Goal: Entertainment & Leisure: Consume media (video, audio)

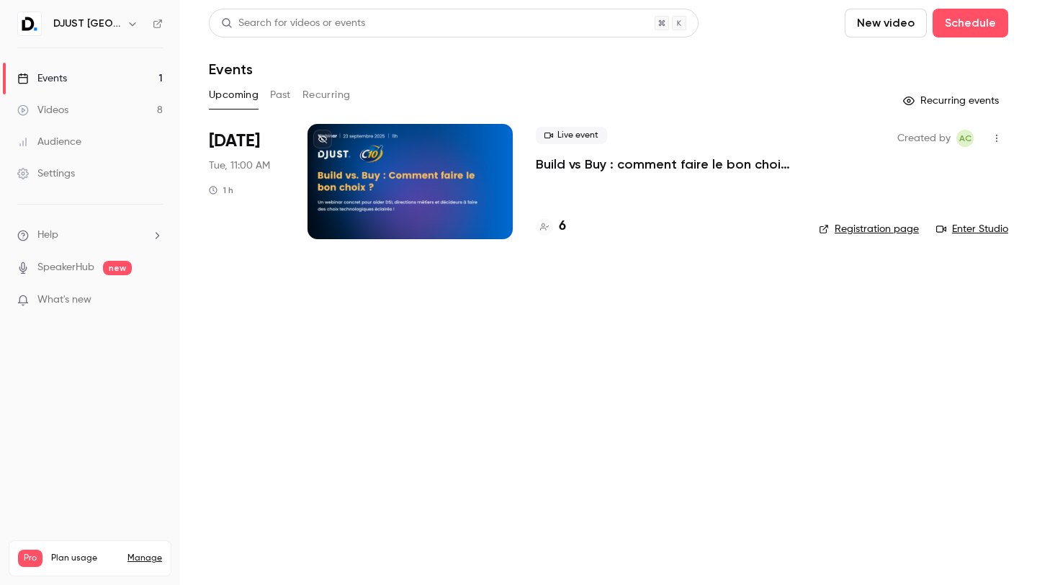
click at [72, 102] on link "Videos 8" at bounding box center [90, 110] width 180 height 32
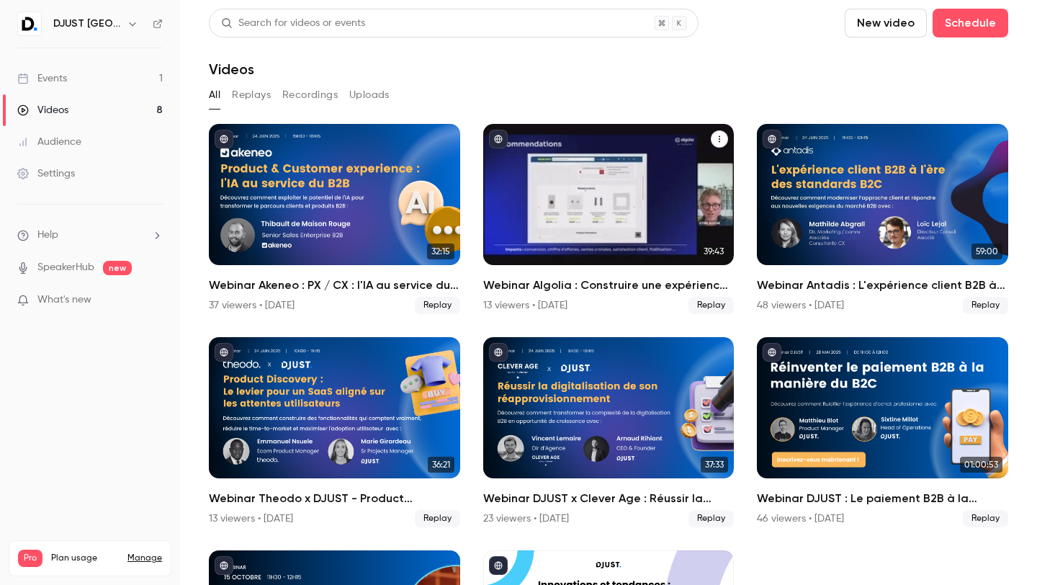
click at [539, 264] on link "39:43 Webinar Algolia : Construire une expérience de recherche performante en B…" at bounding box center [608, 219] width 251 height 190
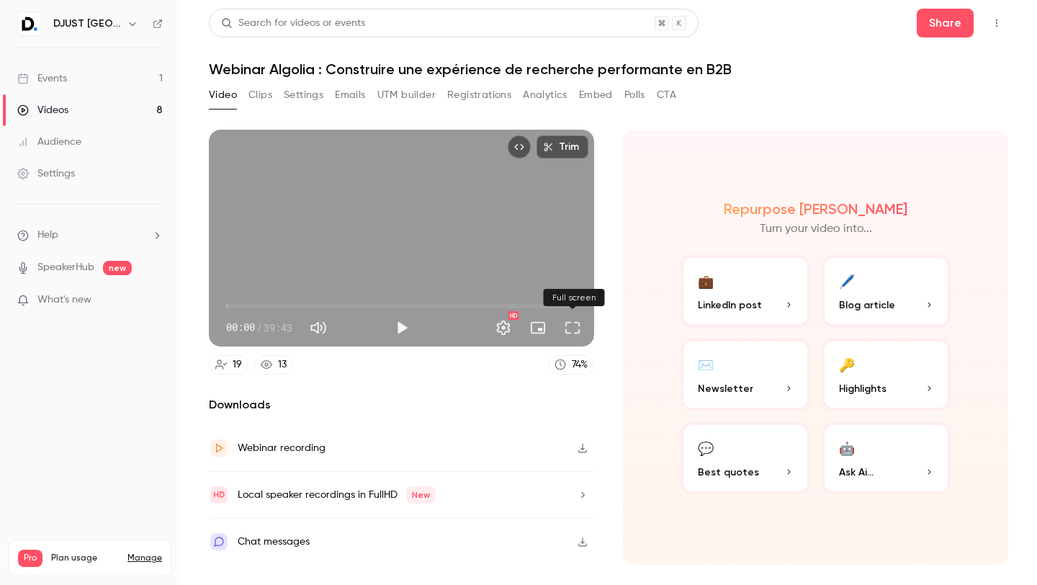
click at [570, 320] on button "Full screen" at bounding box center [572, 327] width 29 height 29
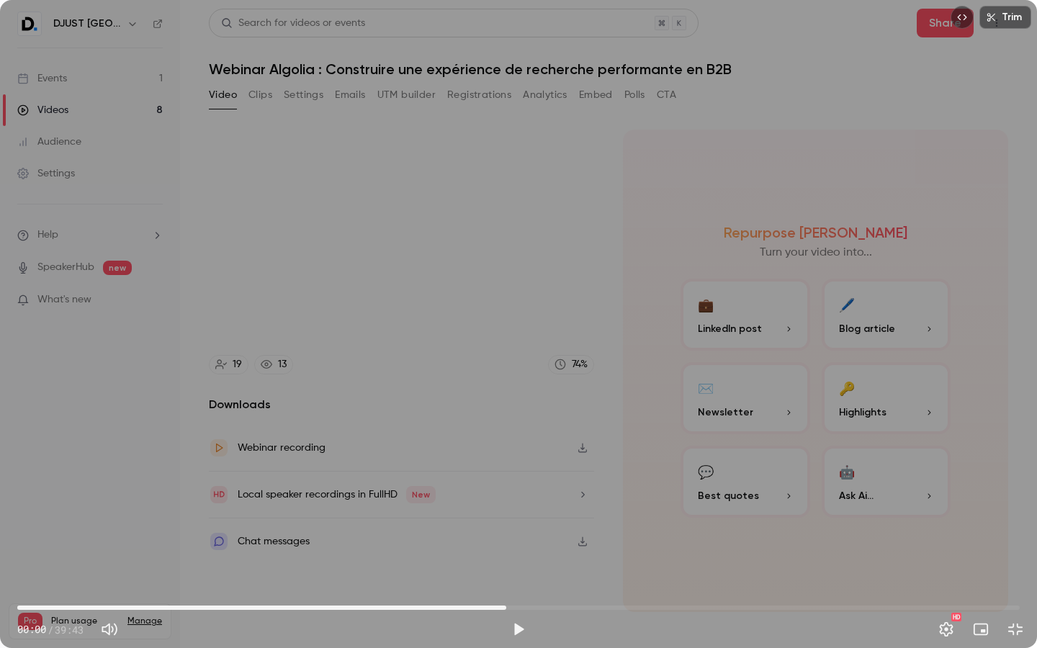
click at [506, 584] on span "19:22" at bounding box center [518, 607] width 1003 height 23
drag, startPoint x: 512, startPoint y: 614, endPoint x: 0, endPoint y: 648, distance: 513.2
click at [0, 584] on div "00:54 19:22 / 39:43 HD" at bounding box center [518, 618] width 1037 height 61
click at [514, 584] on button "Play" at bounding box center [518, 629] width 29 height 29
click at [1018, 584] on button "Exit full screen" at bounding box center [1015, 629] width 29 height 29
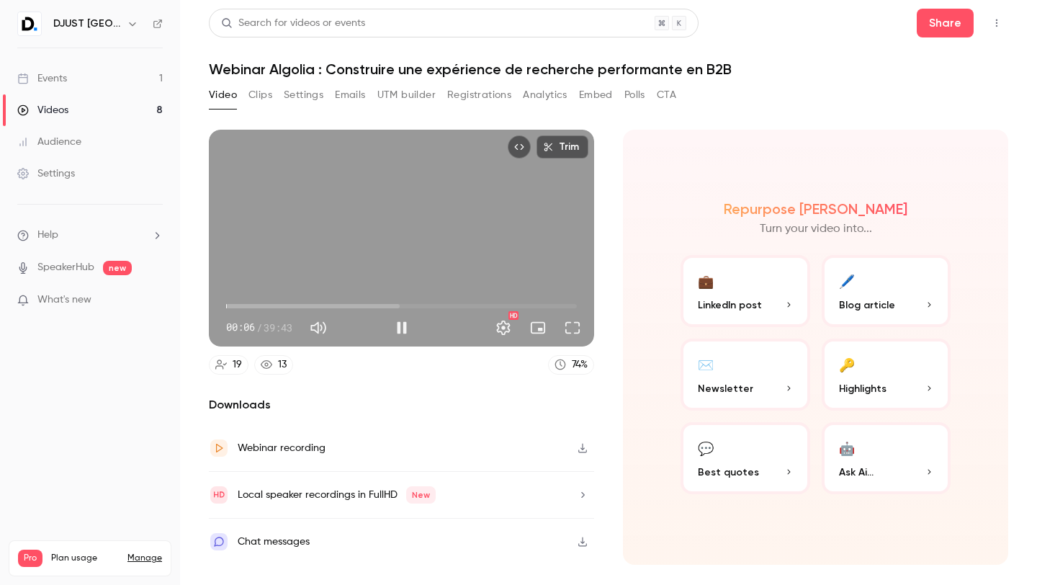
click at [408, 265] on div "Trim 00:06 00:06 / 39:43 HD" at bounding box center [401, 238] width 385 height 217
type input "***"
click at [263, 96] on button "Clips" at bounding box center [260, 95] width 24 height 23
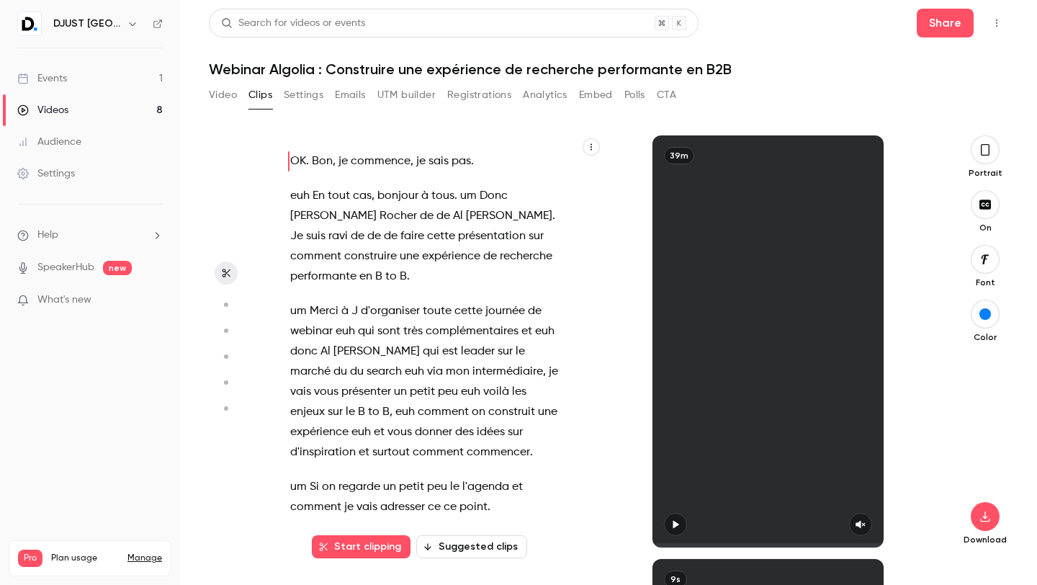
click at [220, 105] on button "Video" at bounding box center [223, 95] width 28 height 23
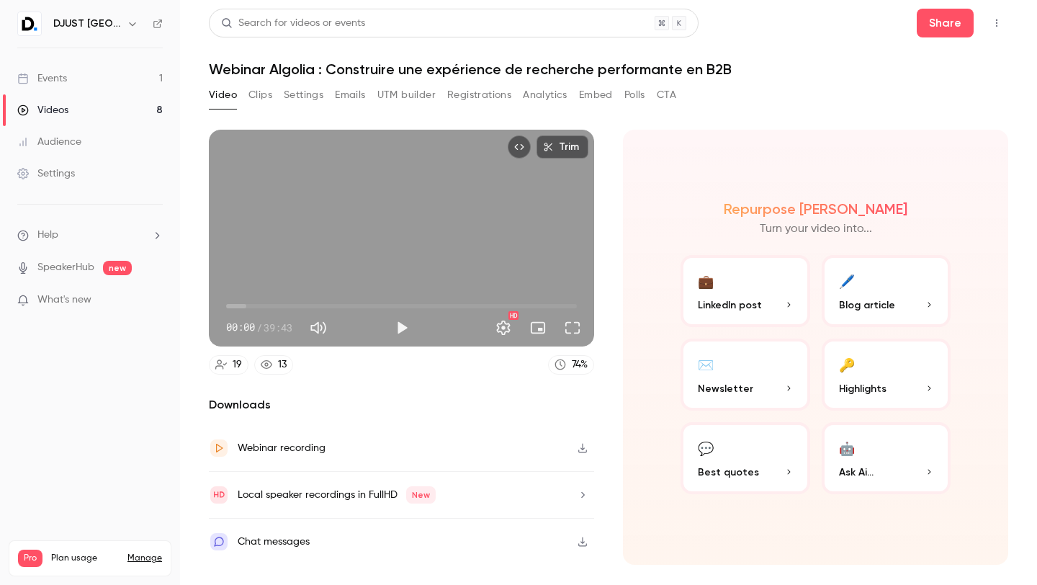
click at [308, 443] on div "Webinar recording" at bounding box center [282, 447] width 88 height 17
click at [336, 236] on div "Trim 00:00 00:00 / 39:43 HD" at bounding box center [401, 238] width 385 height 217
click at [395, 225] on div "Trim 00:00 00:00 / 39:43 HD" at bounding box center [401, 238] width 385 height 217
click at [417, 237] on div "Trim 00:00 00:00 / 39:43 HD" at bounding box center [401, 238] width 385 height 217
drag, startPoint x: 248, startPoint y: 300, endPoint x: 291, endPoint y: 300, distance: 42.5
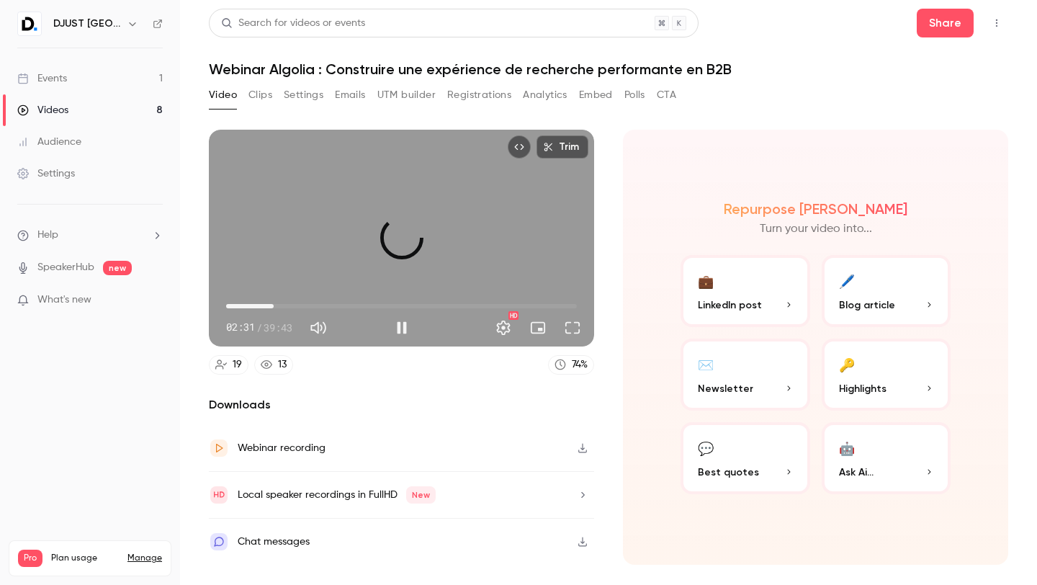
click at [292, 300] on span "05:23" at bounding box center [401, 306] width 351 height 23
click at [406, 205] on div "Trim 07:27 07:27 / 39:43 HD" at bounding box center [401, 238] width 385 height 217
type input "*****"
click at [795, 84] on div "Video Clips Settings Emails UTM builder Registrations Analytics Embed Polls CTA" at bounding box center [609, 98] width 800 height 29
